Goal: Task Accomplishment & Management: Complete application form

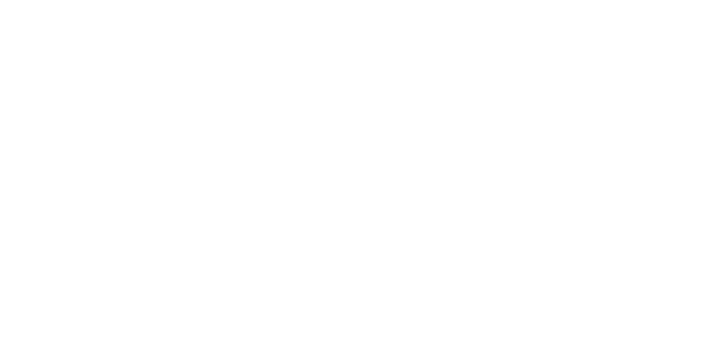
select select "*"
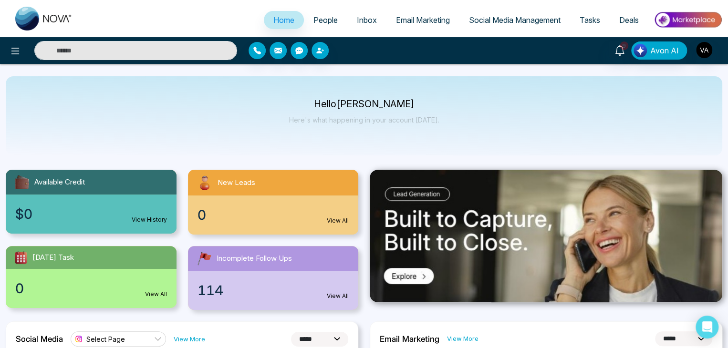
click at [596, 26] on link "Tasks" at bounding box center [590, 20] width 40 height 18
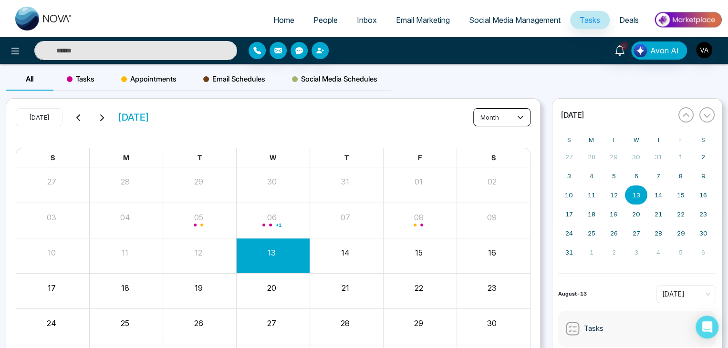
click at [498, 119] on button "month" at bounding box center [501, 117] width 57 height 18
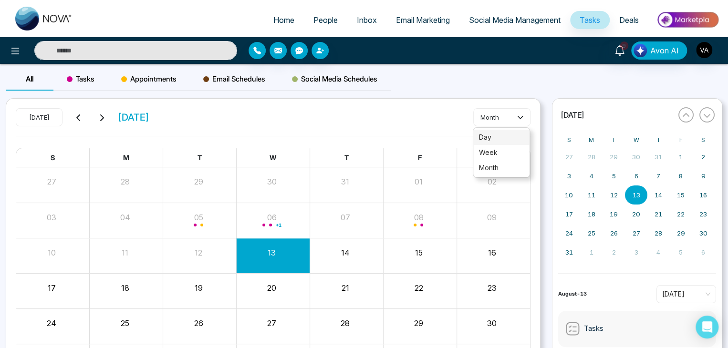
click at [498, 132] on span "day" at bounding box center [501, 137] width 45 height 10
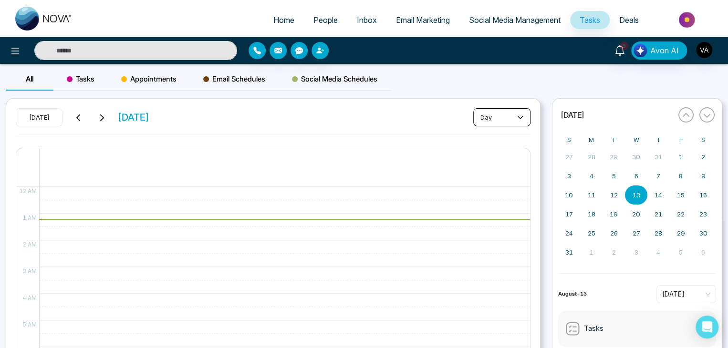
click at [515, 119] on button "day" at bounding box center [501, 117] width 57 height 18
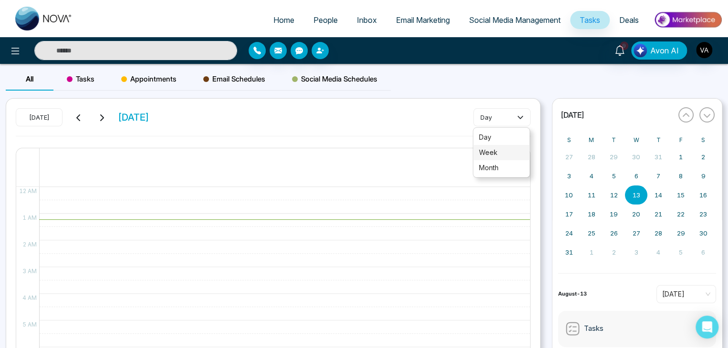
click at [502, 155] on span "week" at bounding box center [501, 152] width 45 height 10
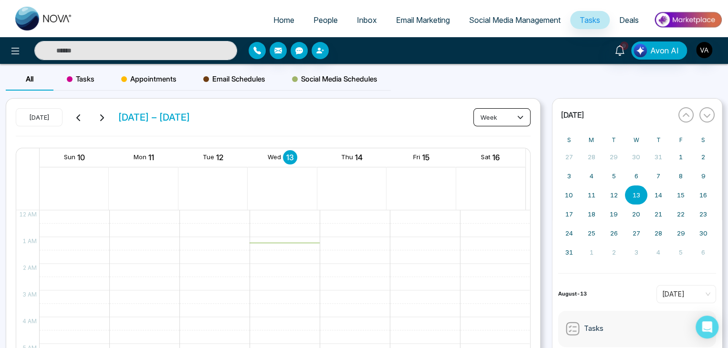
click at [510, 111] on button "week" at bounding box center [501, 117] width 57 height 18
click at [504, 173] on span "month" at bounding box center [501, 168] width 45 height 10
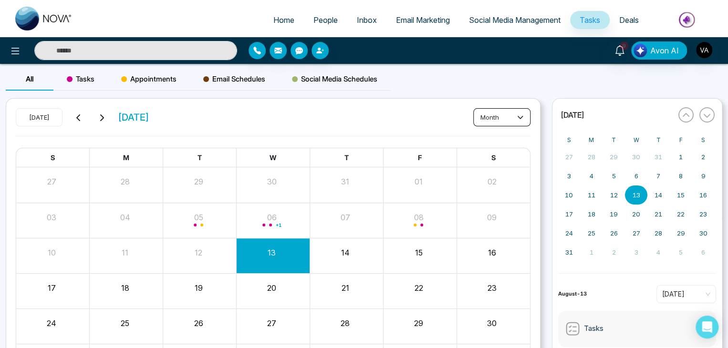
click at [499, 111] on button "month" at bounding box center [501, 117] width 57 height 18
click at [492, 136] on span "day" at bounding box center [501, 137] width 45 height 10
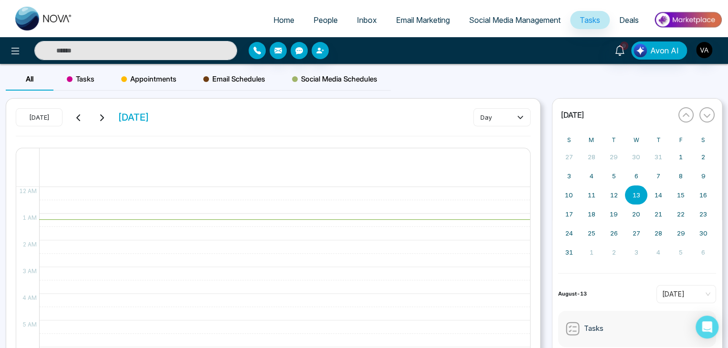
click at [82, 119] on button at bounding box center [78, 117] width 13 height 12
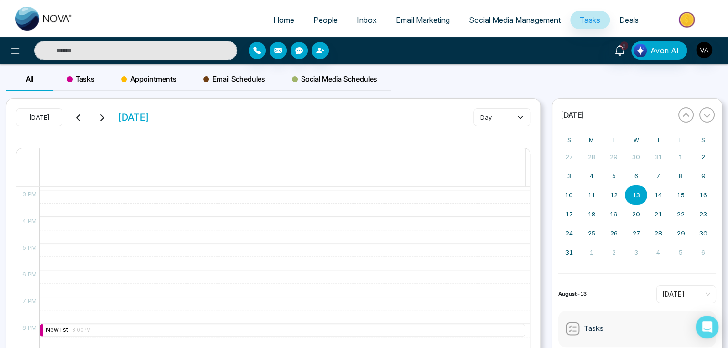
click at [79, 114] on icon at bounding box center [79, 118] width 8 height 8
click at [82, 80] on span "Tasks" at bounding box center [81, 78] width 28 height 11
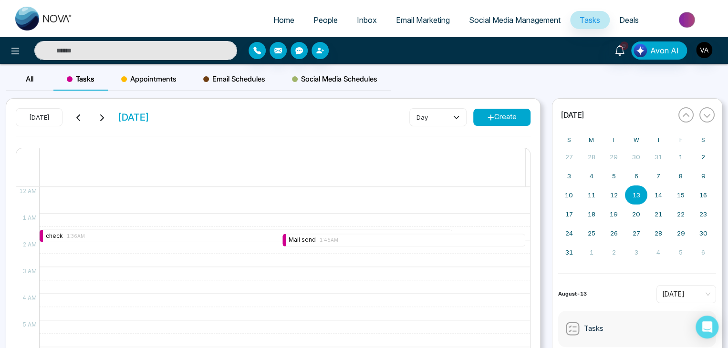
click at [505, 107] on div "Today Wednesday August 6 day Create 6 12 AM 1 AM 2 AM 3 AM 4 AM 5 AM 6 AM 7 AM …" at bounding box center [273, 269] width 534 height 341
click at [506, 113] on button "Create" at bounding box center [501, 117] width 57 height 17
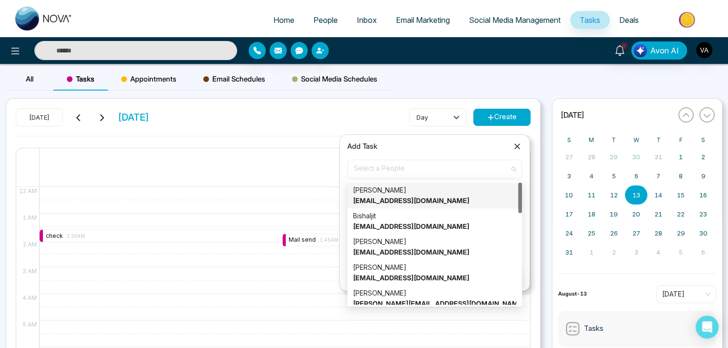
click at [405, 175] on span "Select a People" at bounding box center [434, 169] width 161 height 16
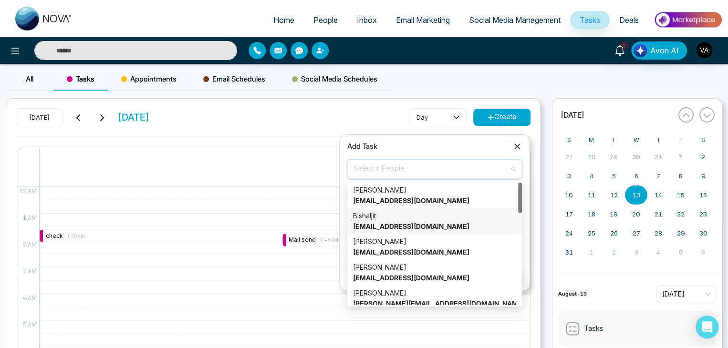
click at [408, 216] on div "Bishaljit bishaljit@mmnovatech.com" at bounding box center [434, 221] width 163 height 21
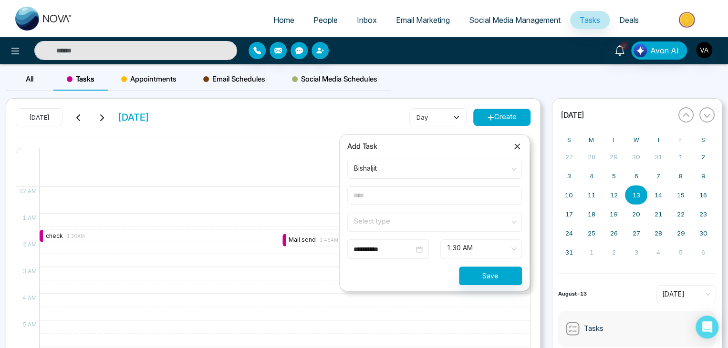
click at [399, 188] on input "text" at bounding box center [434, 195] width 175 height 19
type input "**********"
click at [453, 222] on input "search" at bounding box center [431, 220] width 156 height 14
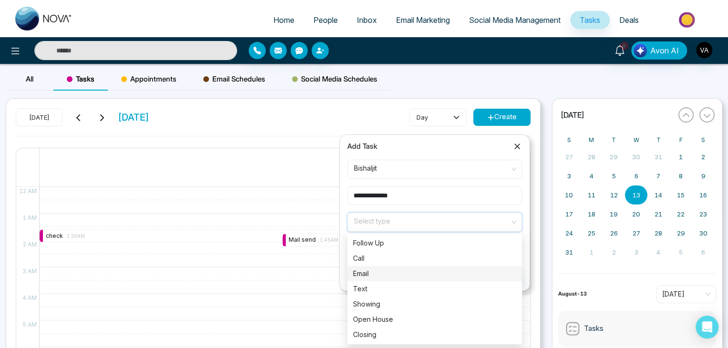
click at [413, 269] on div "Email" at bounding box center [434, 273] width 163 height 10
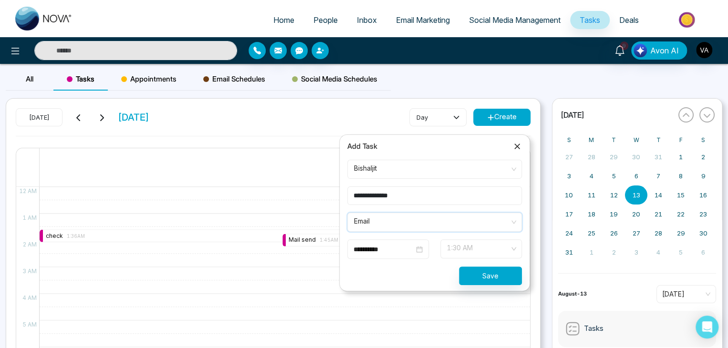
click at [468, 243] on span "1:30 AM" at bounding box center [481, 249] width 68 height 16
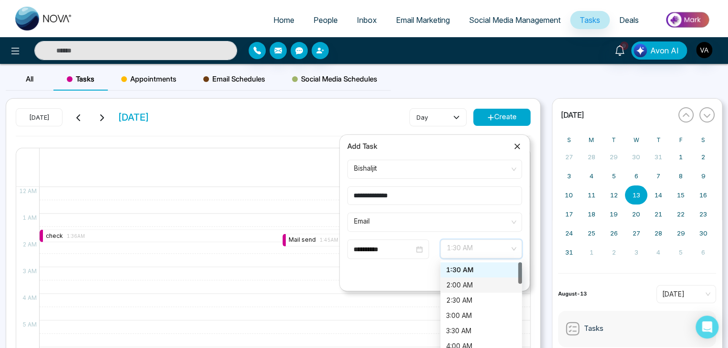
click at [474, 288] on div "2:00 AM" at bounding box center [481, 285] width 70 height 10
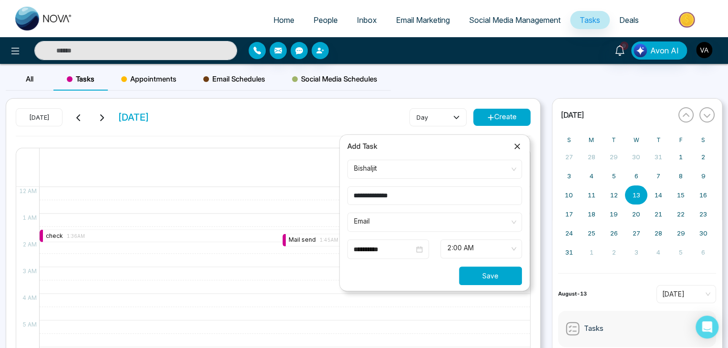
click at [499, 276] on button "Save" at bounding box center [490, 276] width 63 height 19
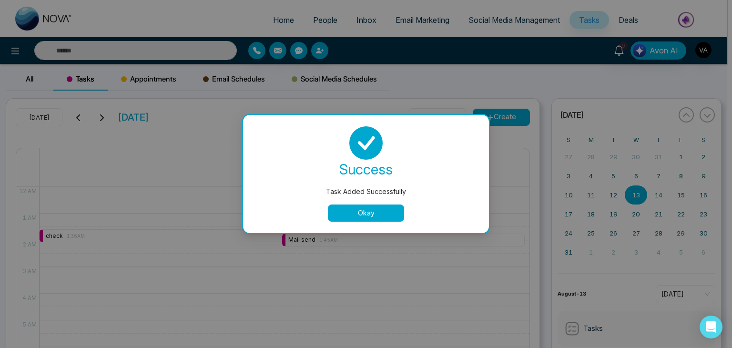
click at [387, 213] on button "Okay" at bounding box center [366, 213] width 76 height 17
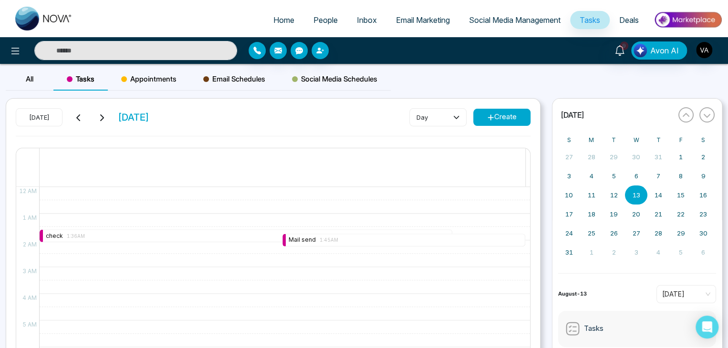
click at [166, 75] on span "Appointments" at bounding box center [148, 78] width 55 height 11
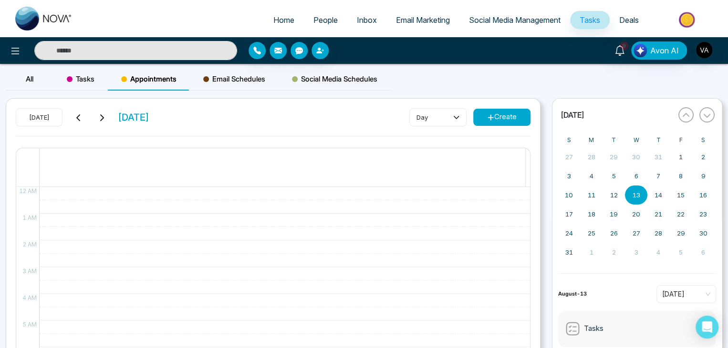
click at [493, 113] on button "Create" at bounding box center [501, 117] width 57 height 17
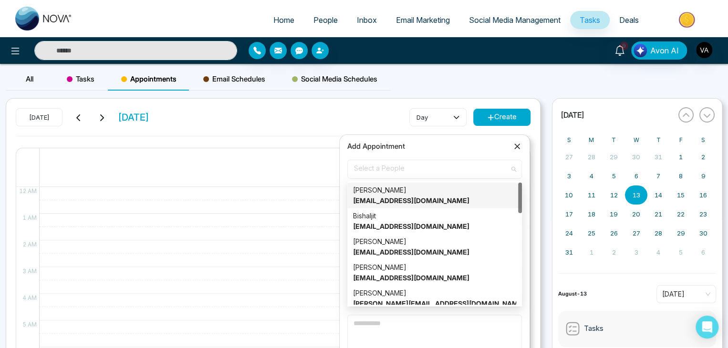
click at [460, 166] on span "Select a People" at bounding box center [434, 169] width 161 height 16
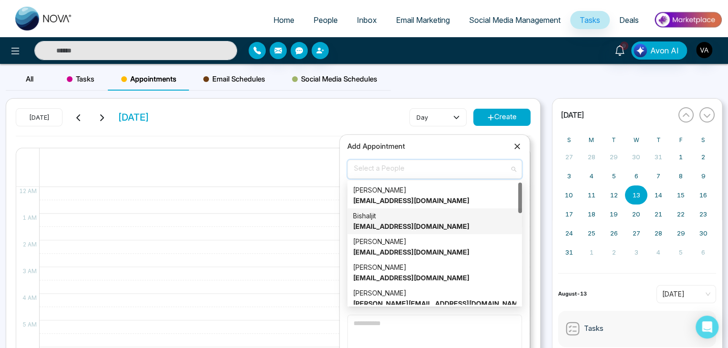
click at [382, 213] on div "Bishaljit bishaljit@mmnovatech.com" at bounding box center [434, 221] width 163 height 21
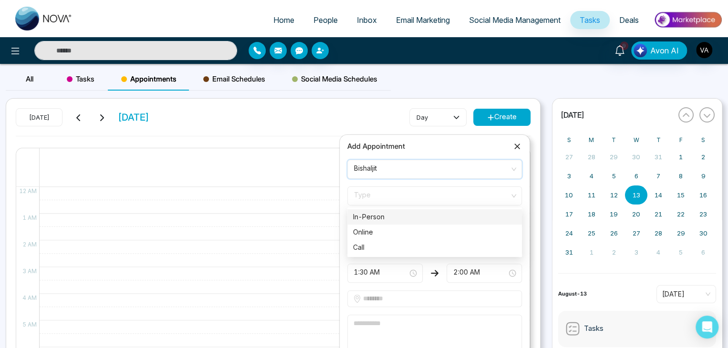
click at [411, 189] on span "Type" at bounding box center [434, 196] width 161 height 16
click at [388, 220] on div "In-Person" at bounding box center [434, 217] width 163 height 10
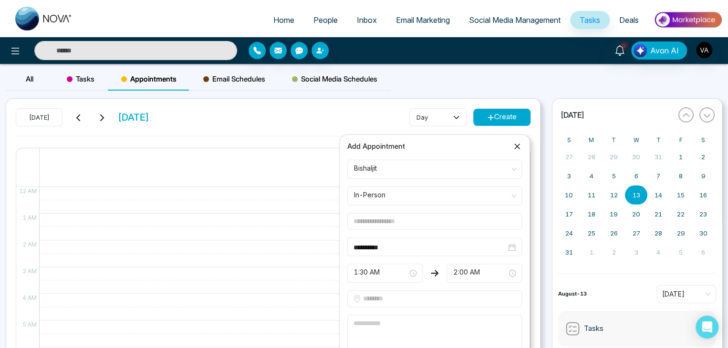
click at [388, 220] on input "text" at bounding box center [434, 221] width 175 height 17
type input "**********"
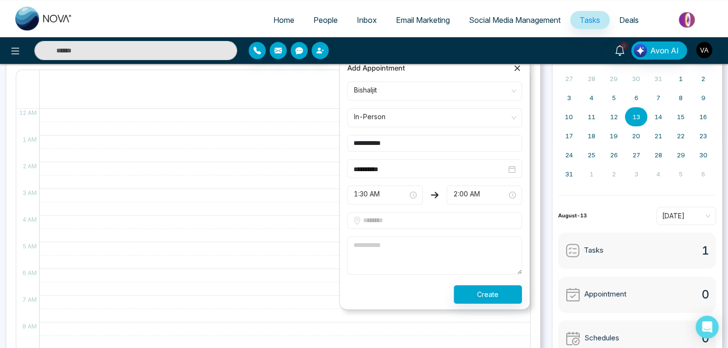
scroll to position [79, 0]
click at [436, 218] on input "text" at bounding box center [434, 219] width 175 height 17
type input "******"
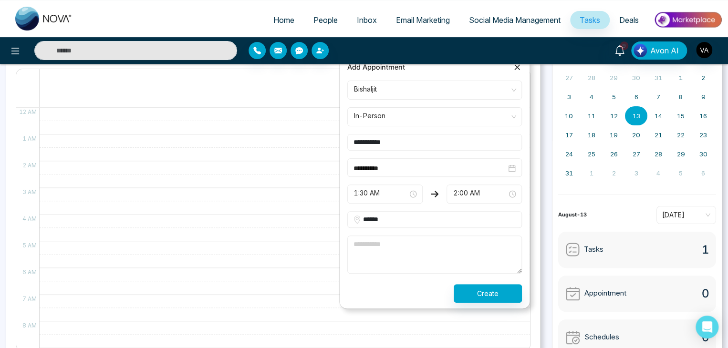
click at [406, 260] on textarea at bounding box center [434, 255] width 175 height 38
type textarea "***"
click at [502, 288] on button "Create" at bounding box center [487, 293] width 68 height 19
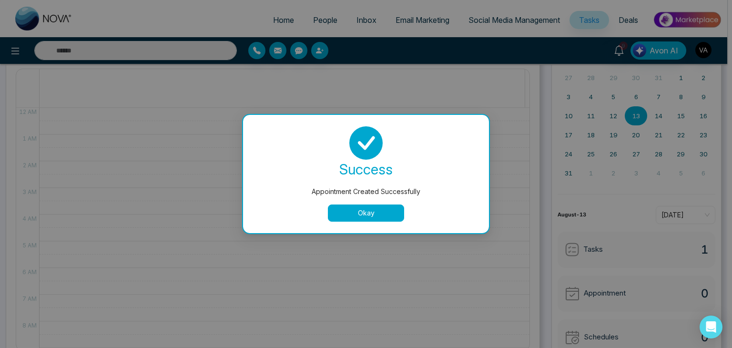
click at [358, 216] on button "Okay" at bounding box center [366, 213] width 76 height 17
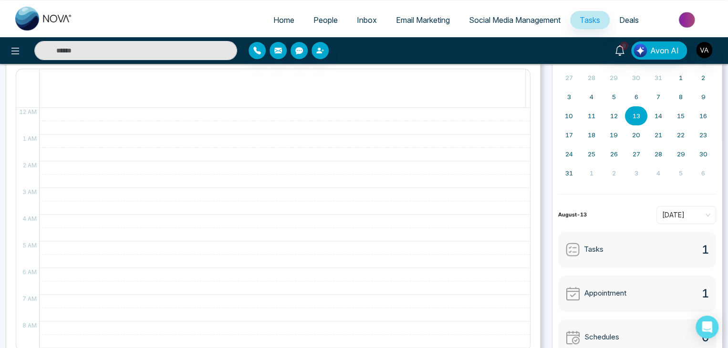
scroll to position [0, 0]
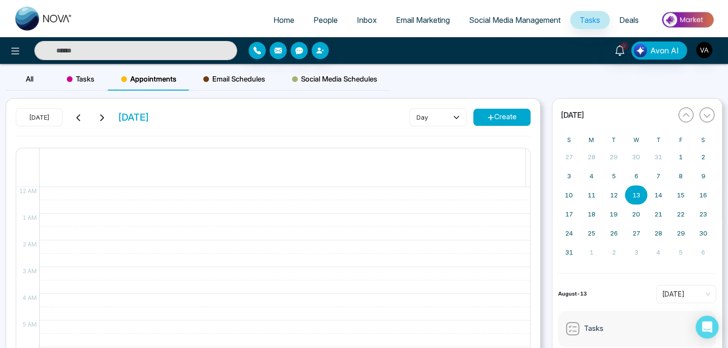
click at [490, 121] on button "Create" at bounding box center [501, 117] width 57 height 17
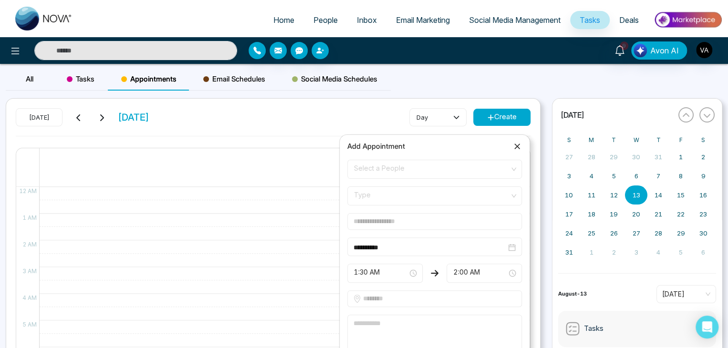
drag, startPoint x: 413, startPoint y: 179, endPoint x: 429, endPoint y: 170, distance: 18.2
click at [429, 170] on form "**********" at bounding box center [434, 271] width 186 height 222
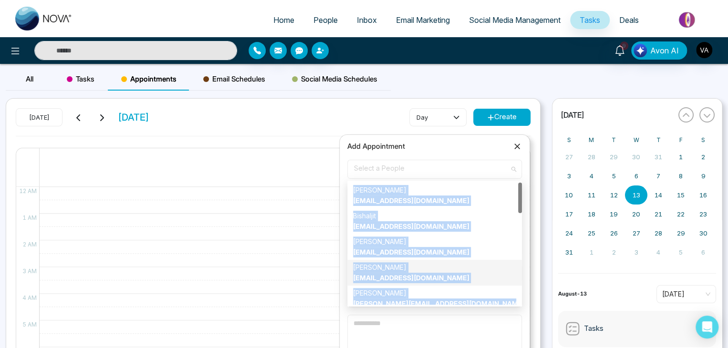
drag, startPoint x: 429, startPoint y: 170, endPoint x: 392, endPoint y: 270, distance: 106.9
click at [392, 179] on div "Select a People 12381234 12421803 12200374 Safindra Prajapati safindra@mmnovate…" at bounding box center [434, 169] width 175 height 19
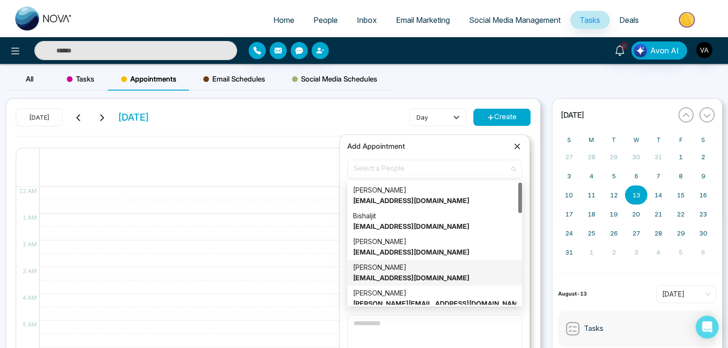
click at [392, 270] on div "Lokesh Joshi singhimk@shreecementltd.com" at bounding box center [434, 272] width 163 height 21
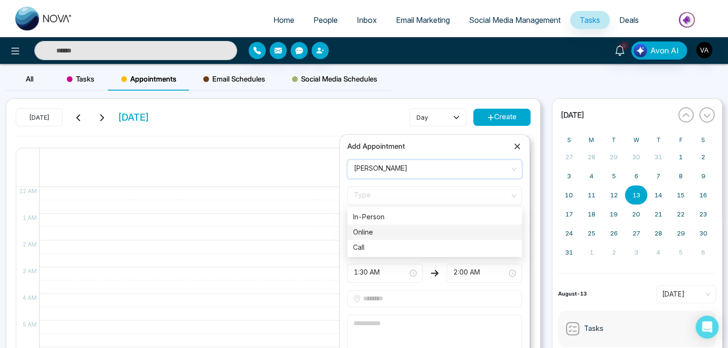
drag, startPoint x: 443, startPoint y: 194, endPoint x: 401, endPoint y: 237, distance: 59.7
click at [401, 206] on div "Type In-Person Online Call In-Person Online Call" at bounding box center [434, 195] width 175 height 19
click at [401, 237] on div "Online" at bounding box center [434, 232] width 163 height 10
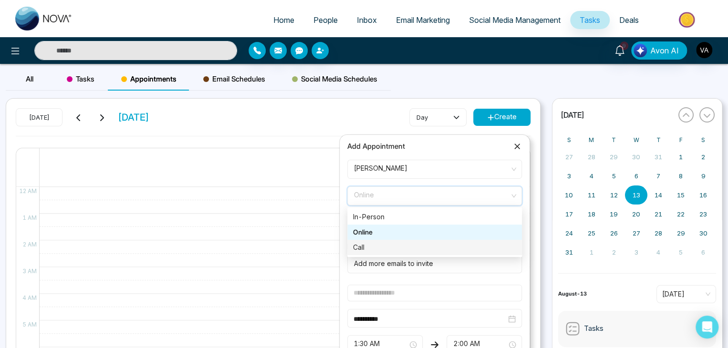
drag, startPoint x: 434, startPoint y: 203, endPoint x: 384, endPoint y: 246, distance: 65.9
click at [384, 206] on div "Online Online Call In-Person Online Call" at bounding box center [434, 195] width 175 height 19
click at [384, 246] on div "Call" at bounding box center [434, 247] width 163 height 10
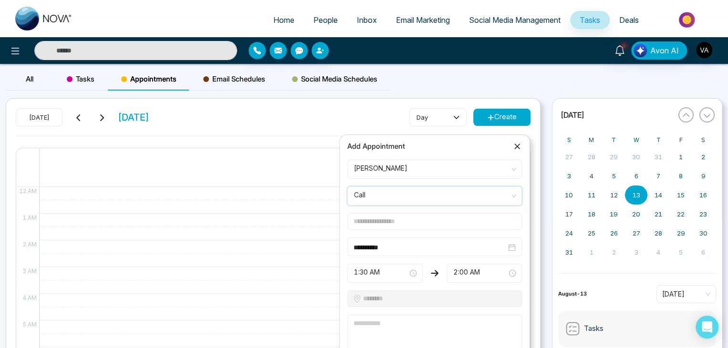
click at [417, 216] on input "text" at bounding box center [434, 221] width 175 height 17
type input "**********"
click at [382, 276] on span "1:30 AM" at bounding box center [385, 273] width 62 height 16
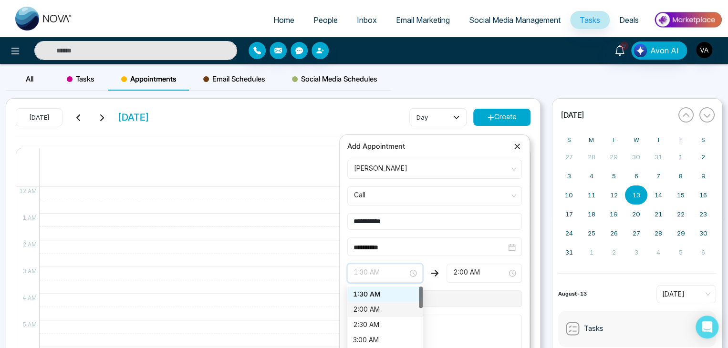
click at [368, 310] on div "2:00 AM" at bounding box center [385, 309] width 64 height 10
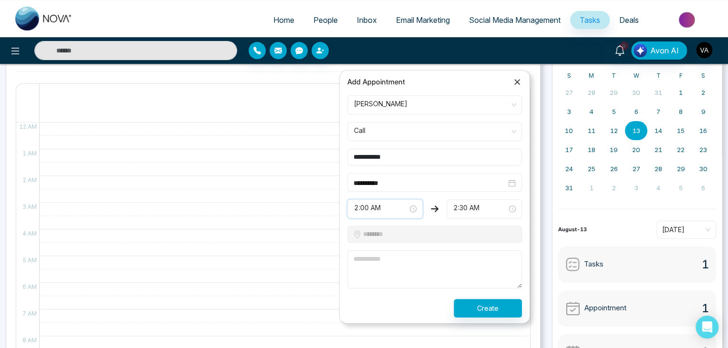
scroll to position [68, 0]
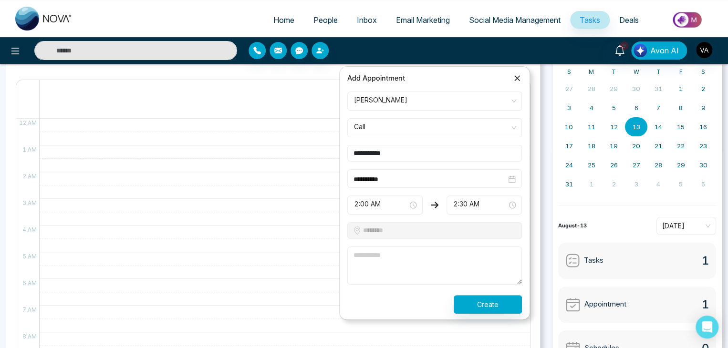
click at [410, 279] on textarea at bounding box center [434, 266] width 175 height 38
type textarea "**"
click at [502, 308] on button "Create" at bounding box center [487, 304] width 68 height 19
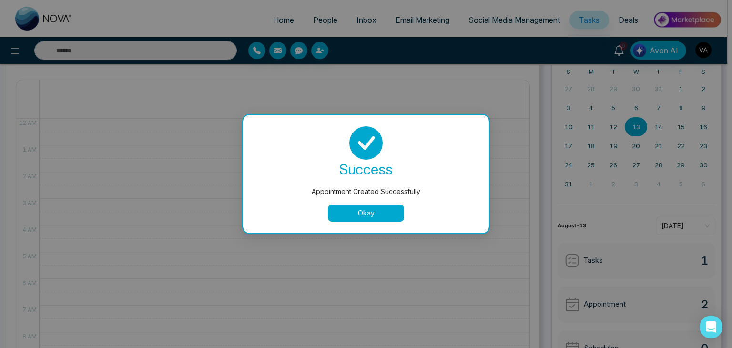
click at [391, 205] on button "Okay" at bounding box center [366, 213] width 76 height 17
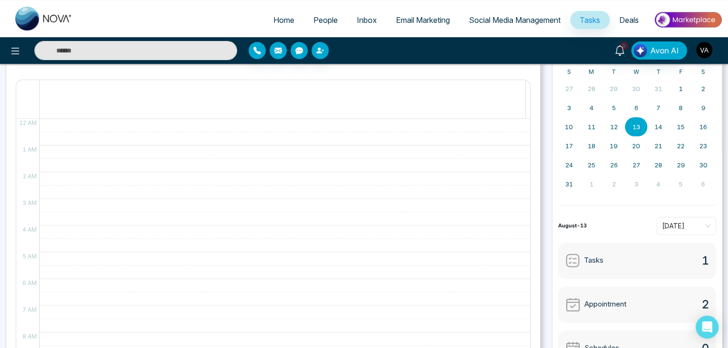
scroll to position [0, 0]
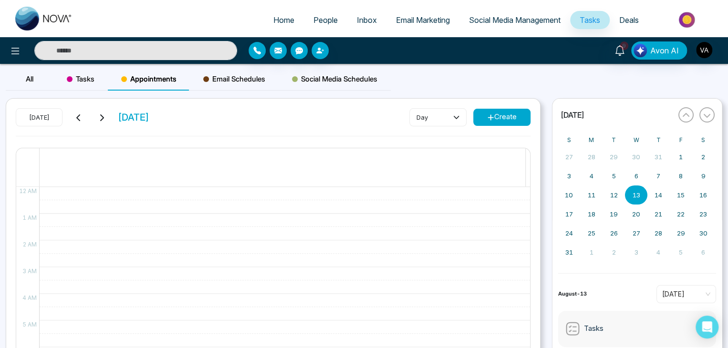
click at [27, 80] on span "All" at bounding box center [30, 78] width 8 height 9
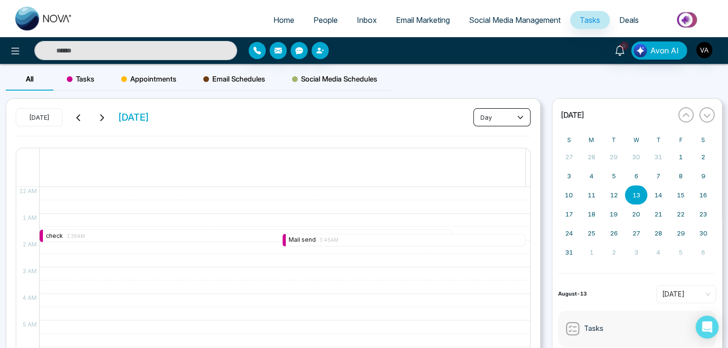
click at [506, 111] on button "day" at bounding box center [501, 117] width 57 height 18
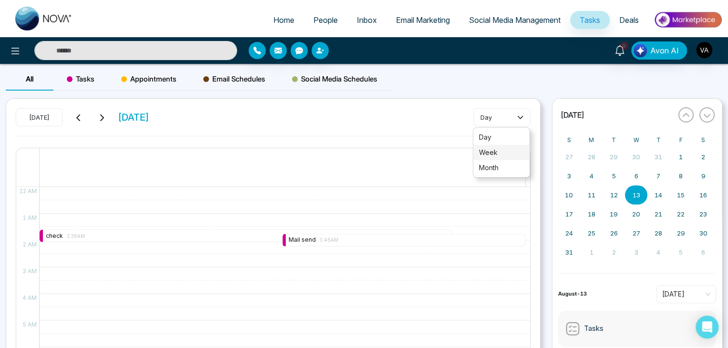
click at [504, 149] on span "week" at bounding box center [501, 152] width 45 height 10
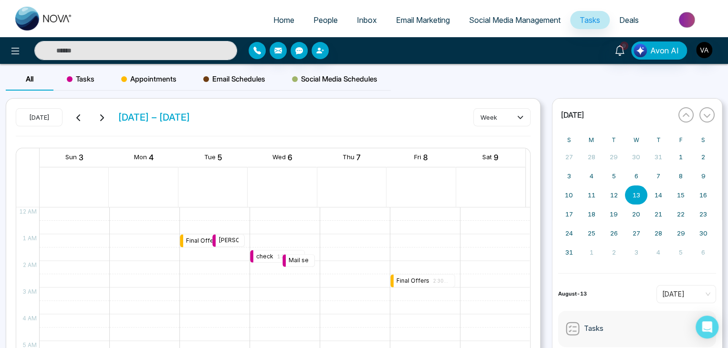
click at [101, 114] on icon at bounding box center [102, 117] width 4 height 7
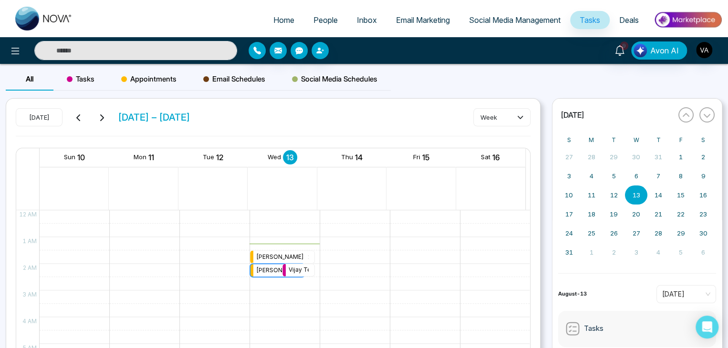
drag, startPoint x: 273, startPoint y: 266, endPoint x: 290, endPoint y: 266, distance: 17.7
click at [621, 88] on div "All Tasks Appointments Email Schedules Social Media Schedules" at bounding box center [364, 83] width 728 height 31
click at [607, 86] on div "All Tasks Appointments Email Schedules Social Media Schedules" at bounding box center [364, 83] width 728 height 31
click at [582, 77] on div "All Tasks Appointments Email Schedules Social Media Schedules" at bounding box center [364, 83] width 728 height 31
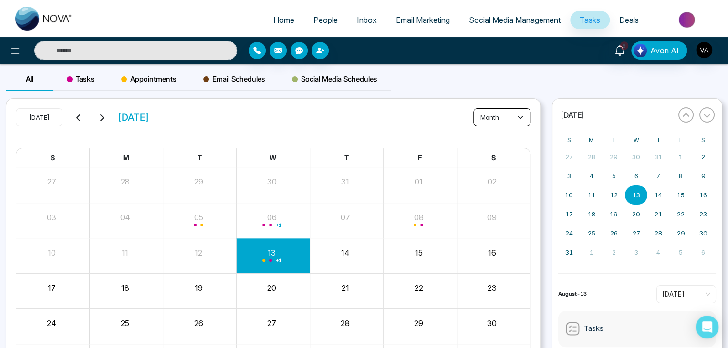
click at [505, 118] on button "month" at bounding box center [501, 117] width 57 height 18
